Goal: Task Accomplishment & Management: Use online tool/utility

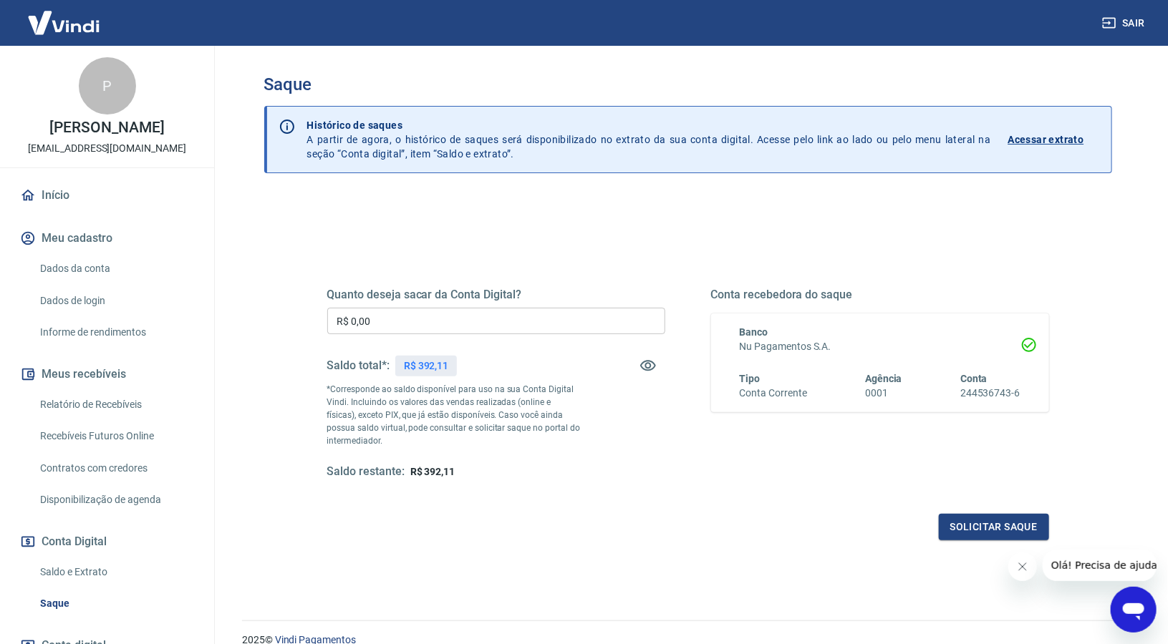
click at [435, 360] on p "R$ 392,11" at bounding box center [426, 366] width 45 height 15
copy p "392,11"
drag, startPoint x: 341, startPoint y: 314, endPoint x: 265, endPoint y: 309, distance: 76.1
click at [268, 309] on div "Quanto deseja sacar da Conta Digital? R$ 0,00 ​ Saldo total*: R$ 392,11 *Corres…" at bounding box center [688, 452] width 848 height 512
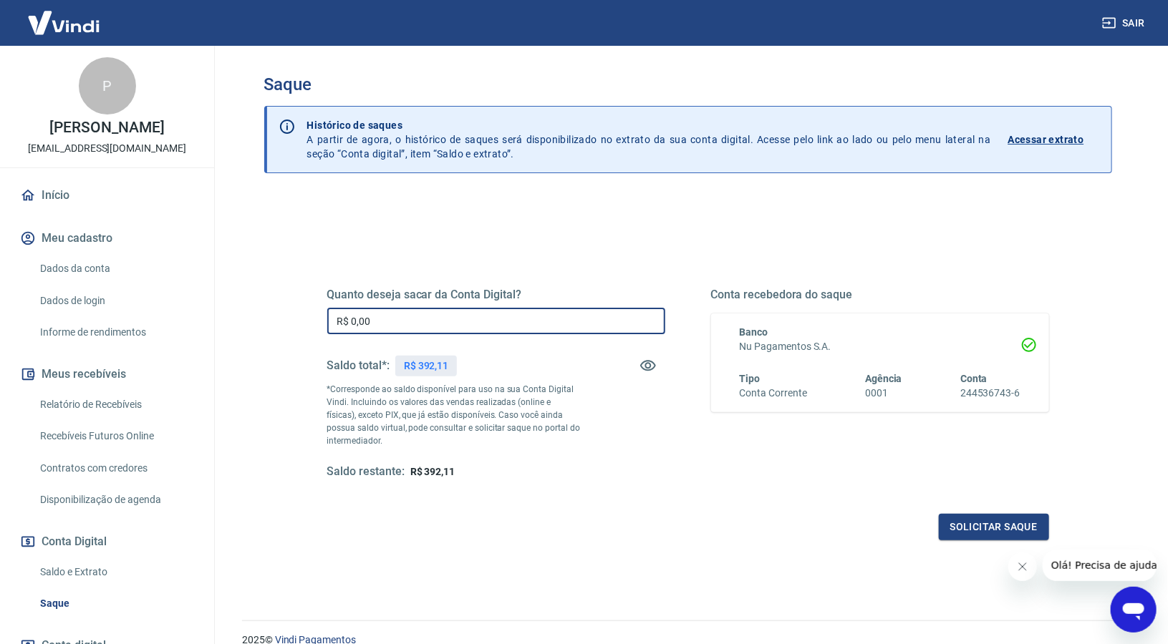
paste input "392,11"
type input "R$ 392,11"
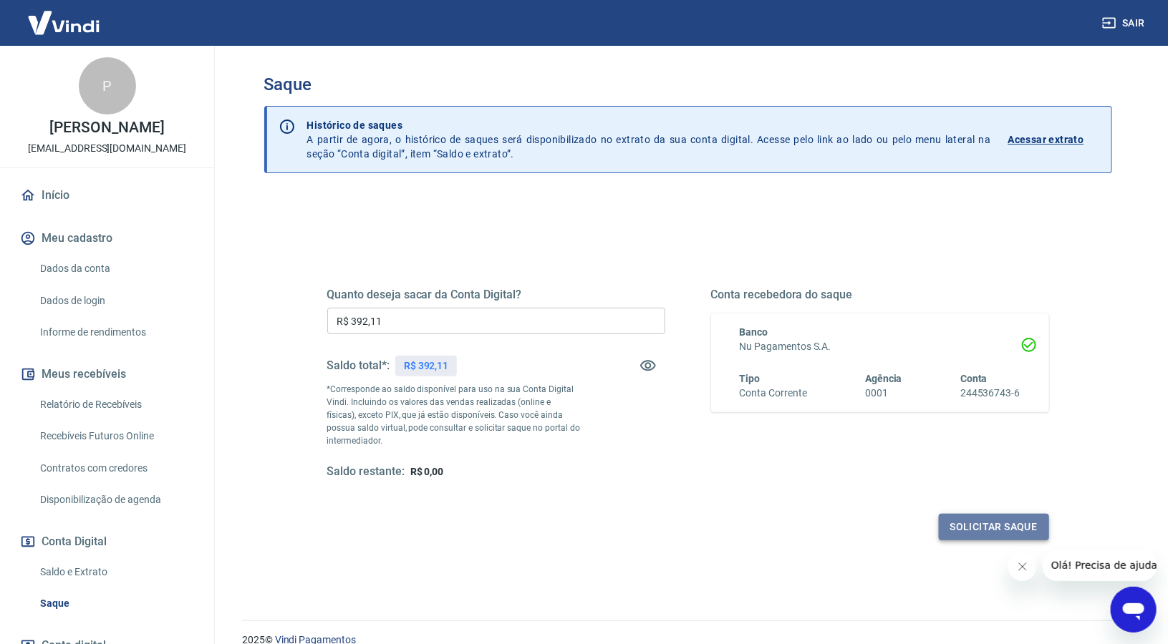
click at [964, 532] on button "Solicitar saque" at bounding box center [994, 527] width 110 height 26
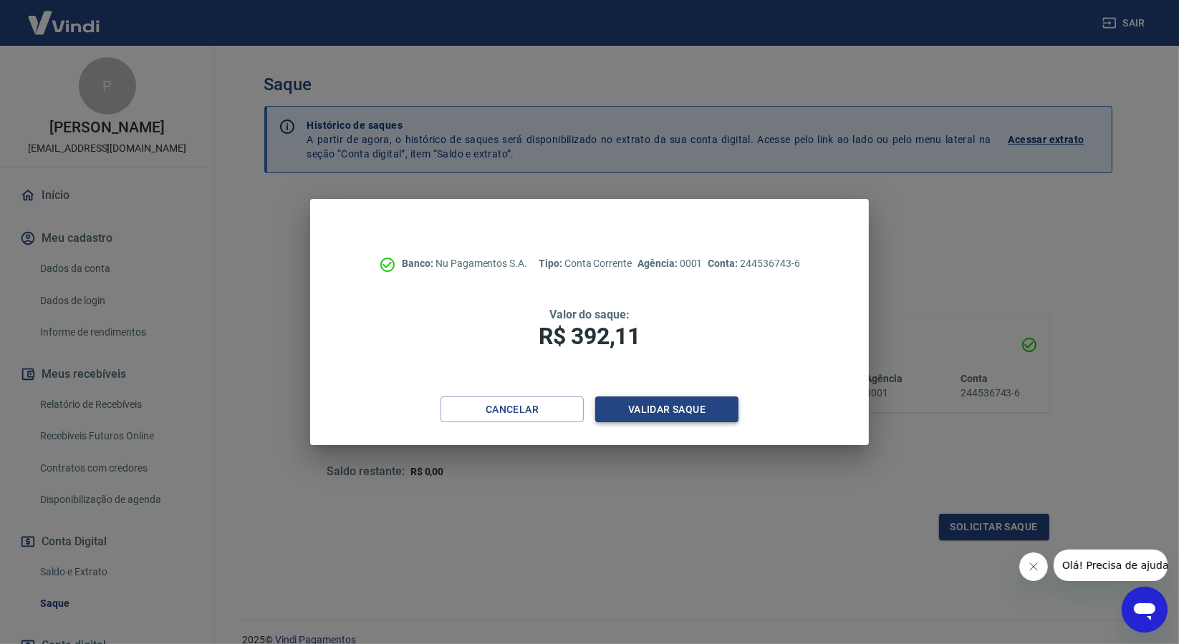
click at [654, 416] on button "Validar saque" at bounding box center [666, 410] width 143 height 26
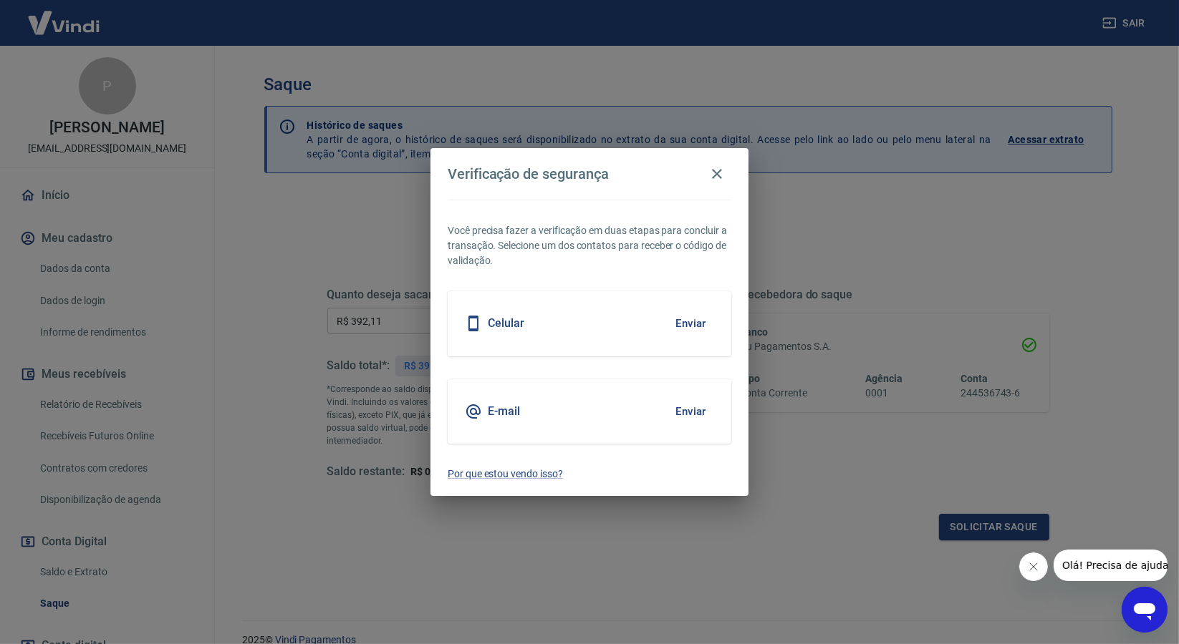
click at [684, 334] on button "Enviar" at bounding box center [690, 324] width 47 height 30
click at [683, 328] on button "Enviar" at bounding box center [690, 324] width 47 height 30
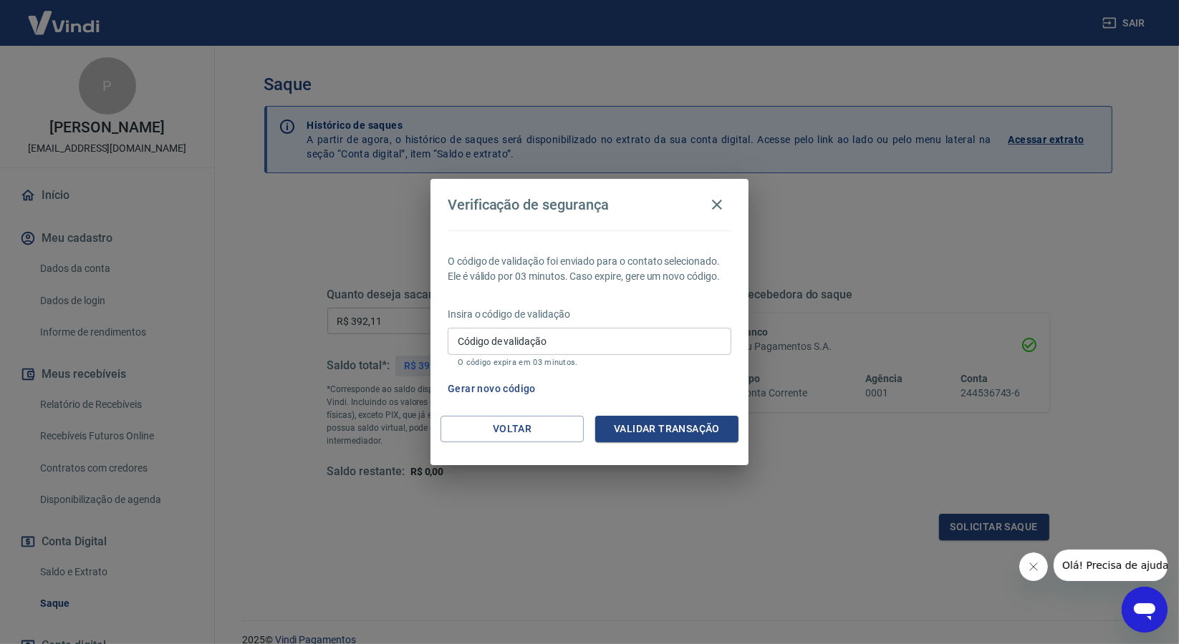
click at [508, 389] on button "Gerar novo código" at bounding box center [492, 389] width 100 height 26
click at [532, 422] on button "Voltar" at bounding box center [511, 429] width 143 height 26
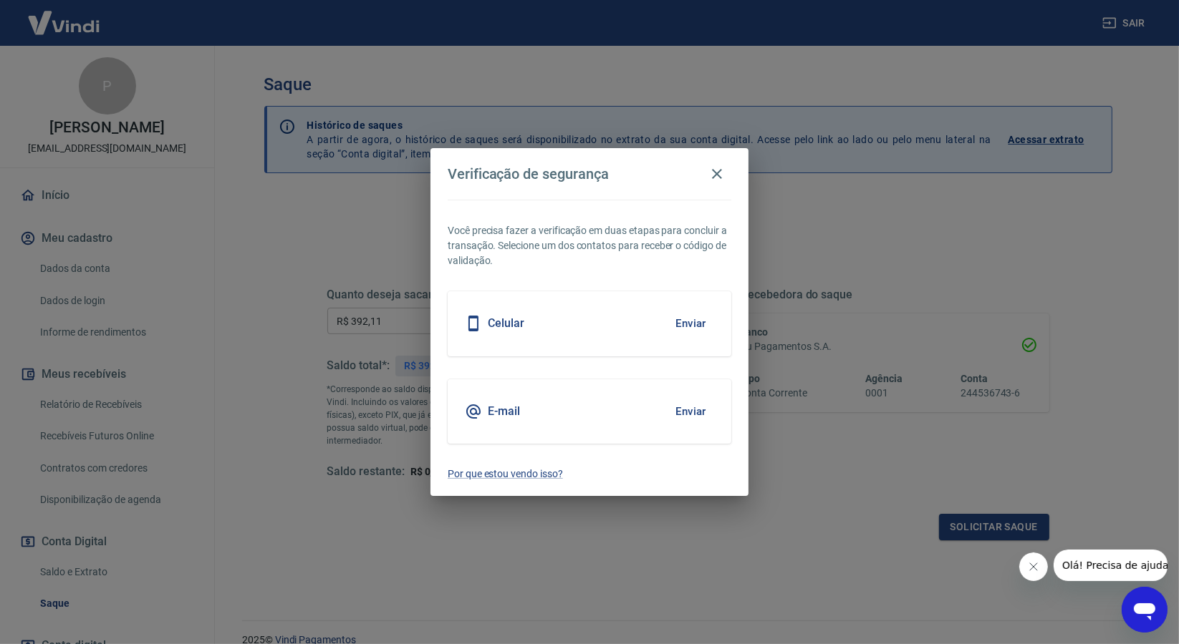
click at [686, 414] on button "Enviar" at bounding box center [690, 412] width 47 height 30
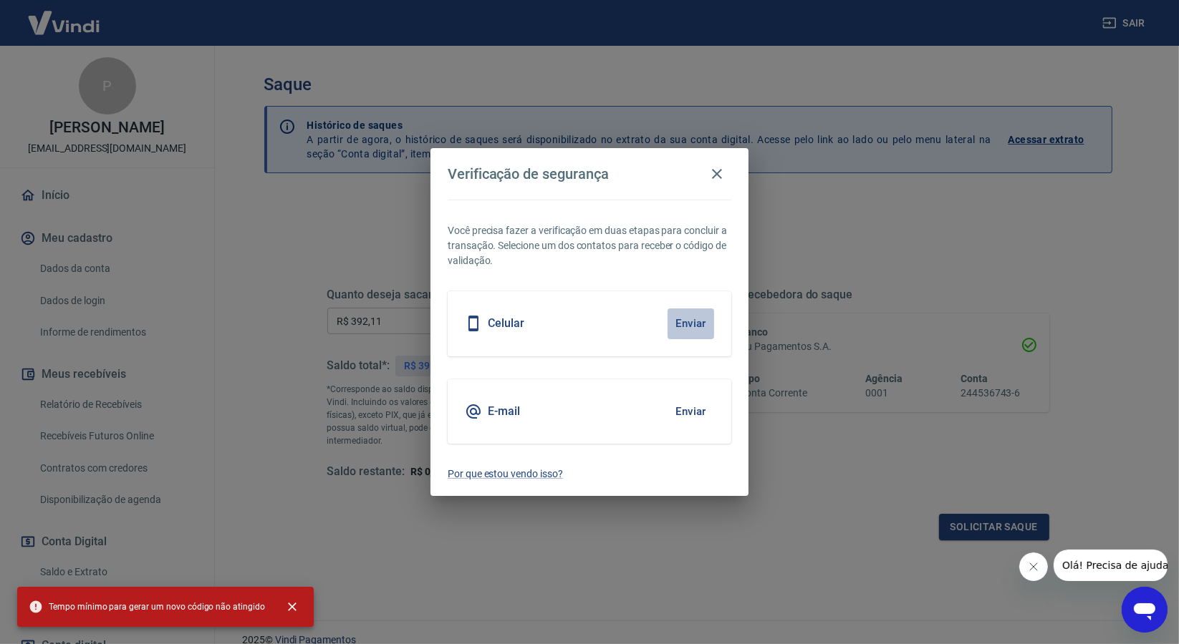
click at [689, 324] on button "Enviar" at bounding box center [690, 324] width 47 height 30
click at [687, 319] on button "Enviar" at bounding box center [690, 324] width 47 height 30
click at [703, 316] on button "Enviar" at bounding box center [690, 324] width 47 height 30
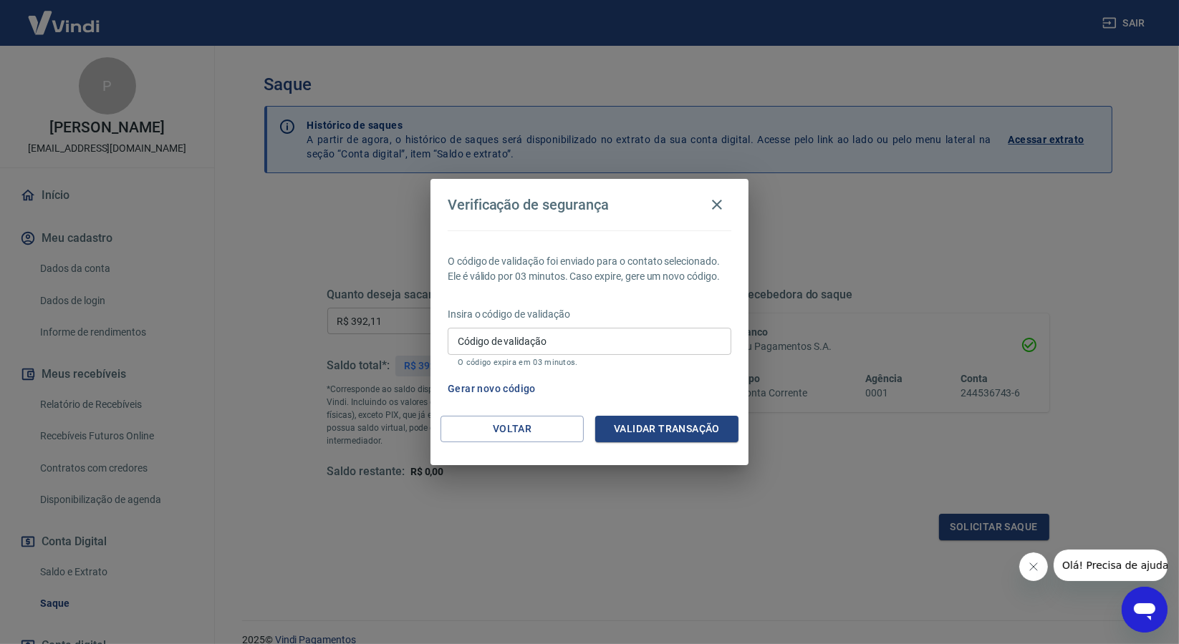
click at [545, 316] on p "Insira o código de validação" at bounding box center [590, 314] width 284 height 15
click at [487, 365] on p "O código expira em 03 minutos." at bounding box center [589, 362] width 263 height 9
click at [479, 347] on input "Código de validação" at bounding box center [590, 341] width 284 height 26
paste input "777850"
type input "777850"
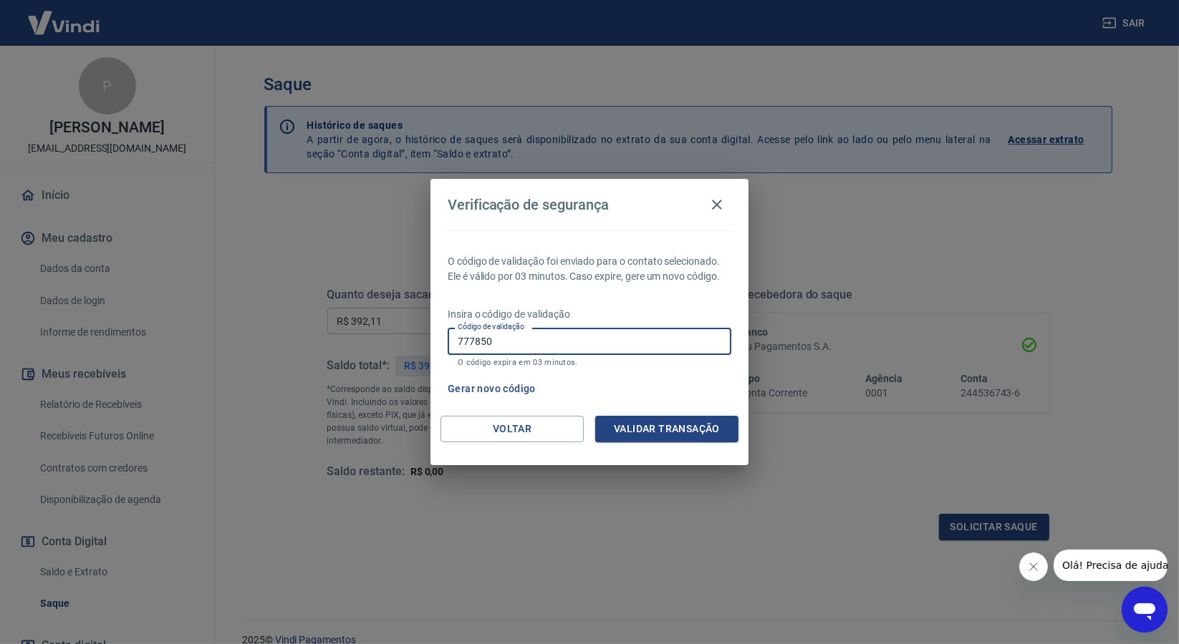
drag, startPoint x: 656, startPoint y: 426, endPoint x: 628, endPoint y: 455, distance: 40.5
click at [657, 426] on button "Validar transação" at bounding box center [666, 429] width 143 height 26
